Goal: Task Accomplishment & Management: Use online tool/utility

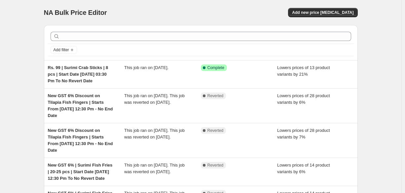
click at [196, 1] on div "NA Bulk Price Editor. This page is ready NA Bulk Price Editor Add new price cha…" at bounding box center [201, 12] width 314 height 25
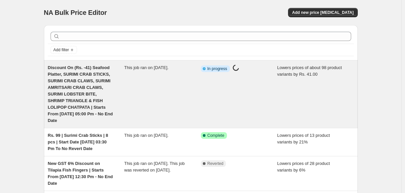
click at [67, 88] on span "Discount On (Rs. -41) Seafood Platter, SURIMI CRAB STICKS, SURIMI CRAB CLAWS, S…" at bounding box center [80, 94] width 65 height 58
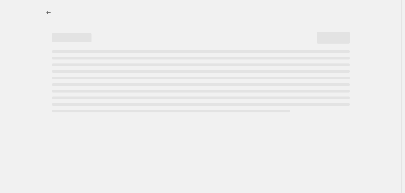
select select "by"
select select "no_change"
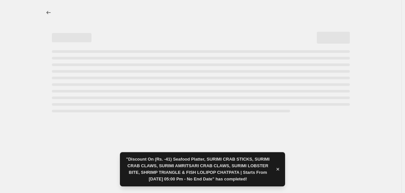
select select "by"
select select "no_change"
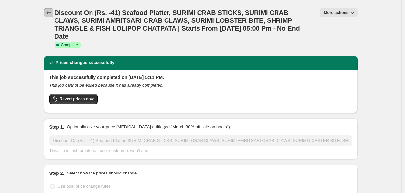
click at [47, 12] on icon "Price change jobs" at bounding box center [48, 12] width 7 height 7
